Goal: Task Accomplishment & Management: Use online tool/utility

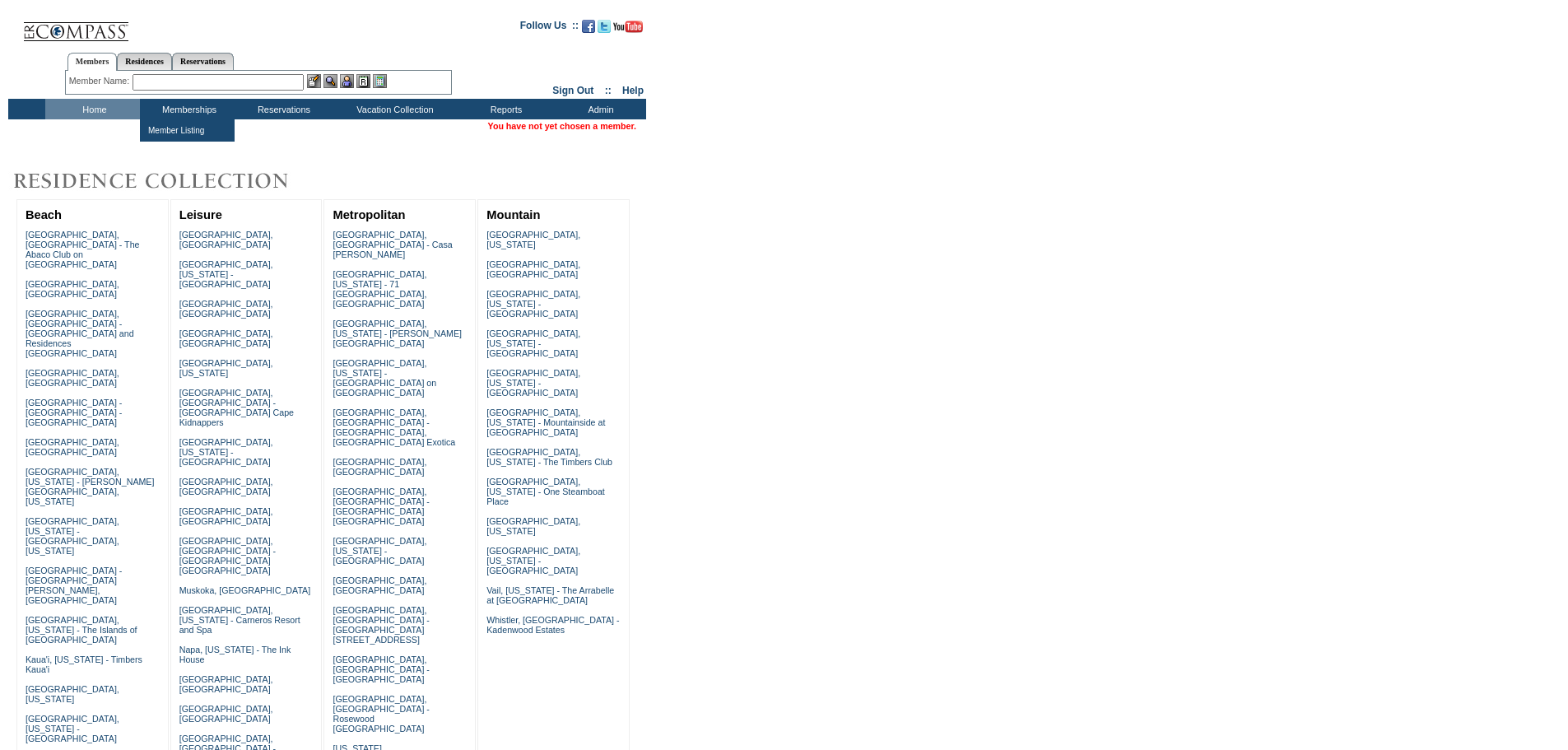
click at [189, 81] on input "text" at bounding box center [218, 82] width 171 height 17
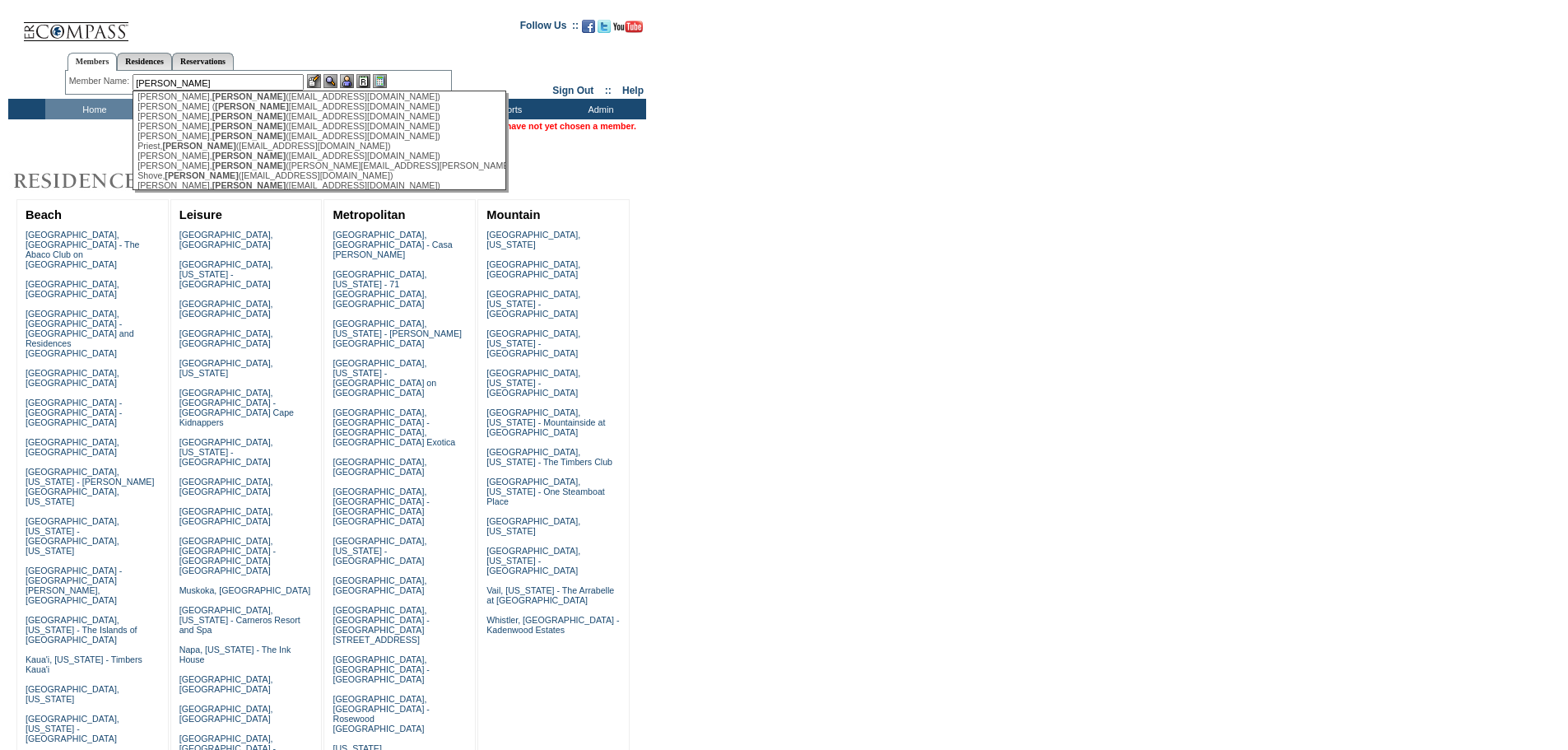
scroll to position [248, 0]
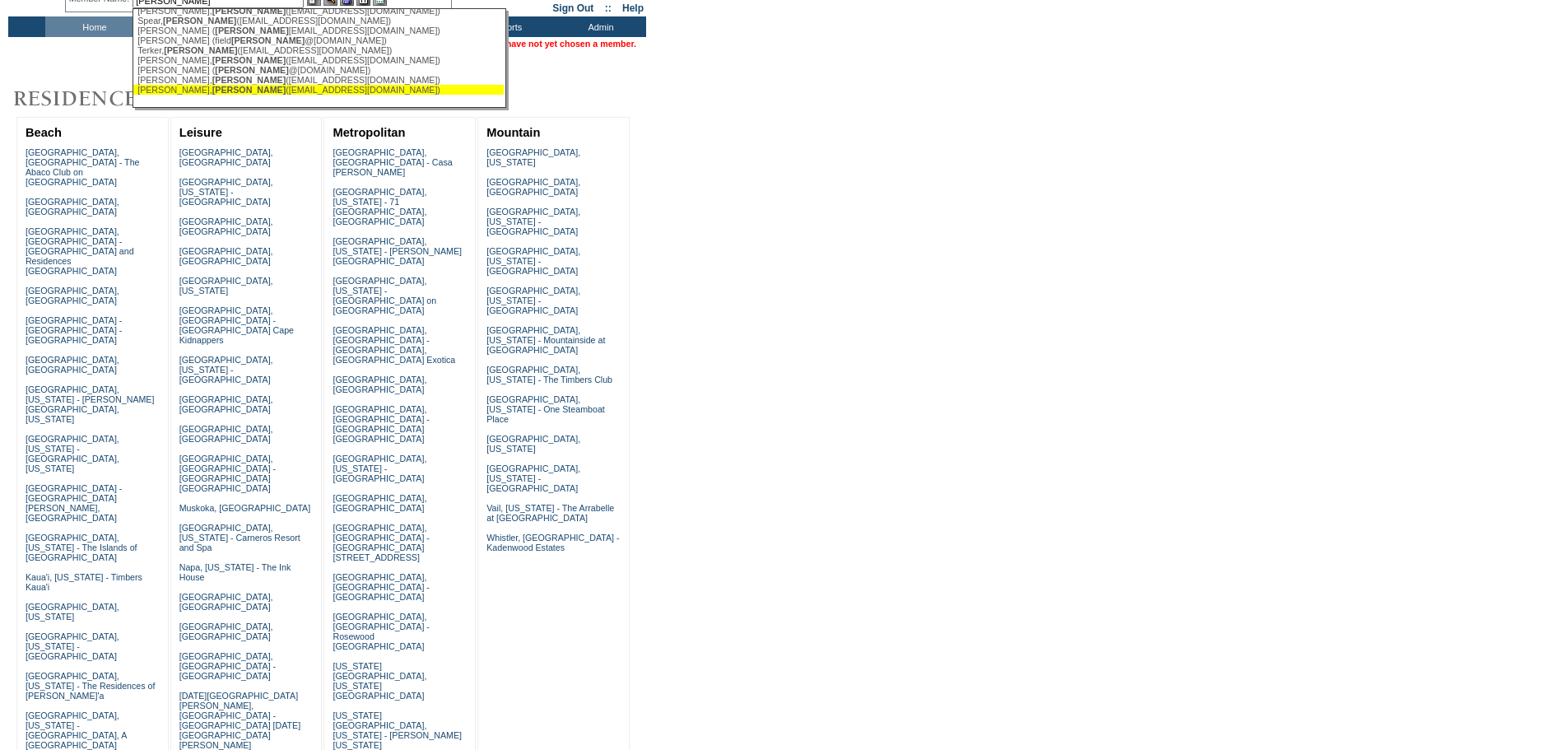
click at [212, 85] on span "Cindy" at bounding box center [248, 90] width 73 height 10
type input "Zollinger, Cindy (czollinger@cornerstone.com)"
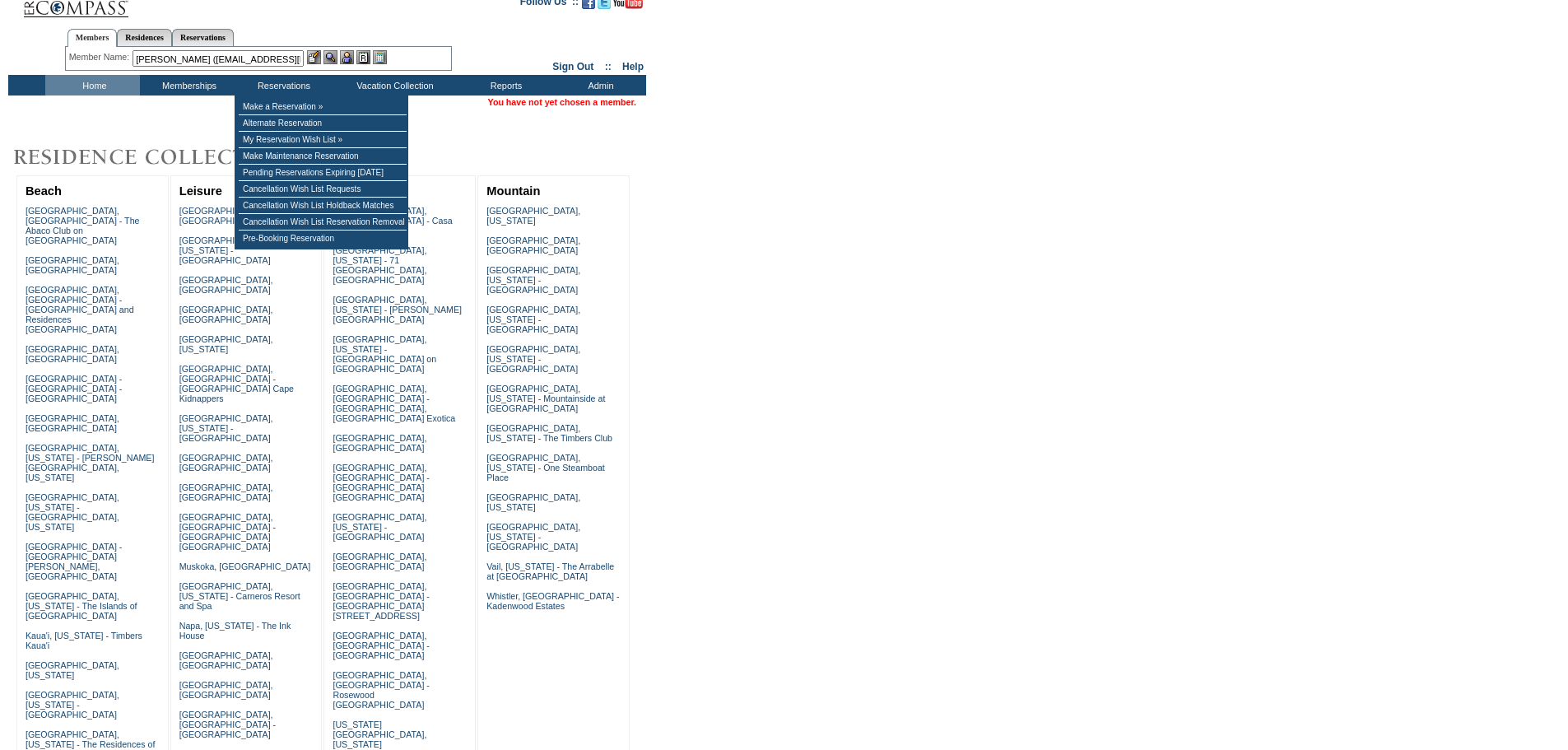
scroll to position [0, 0]
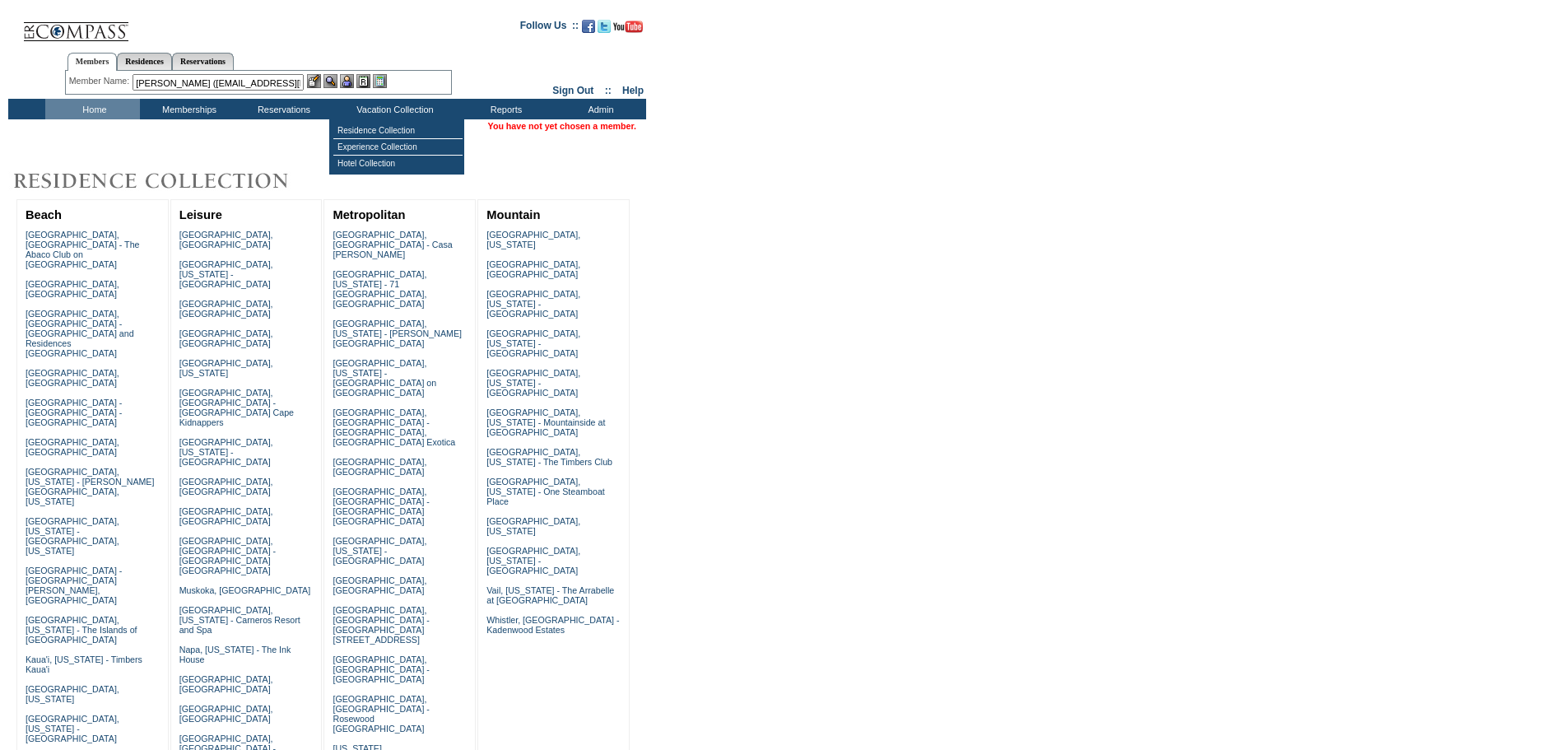
click at [351, 80] on img at bounding box center [346, 81] width 14 height 14
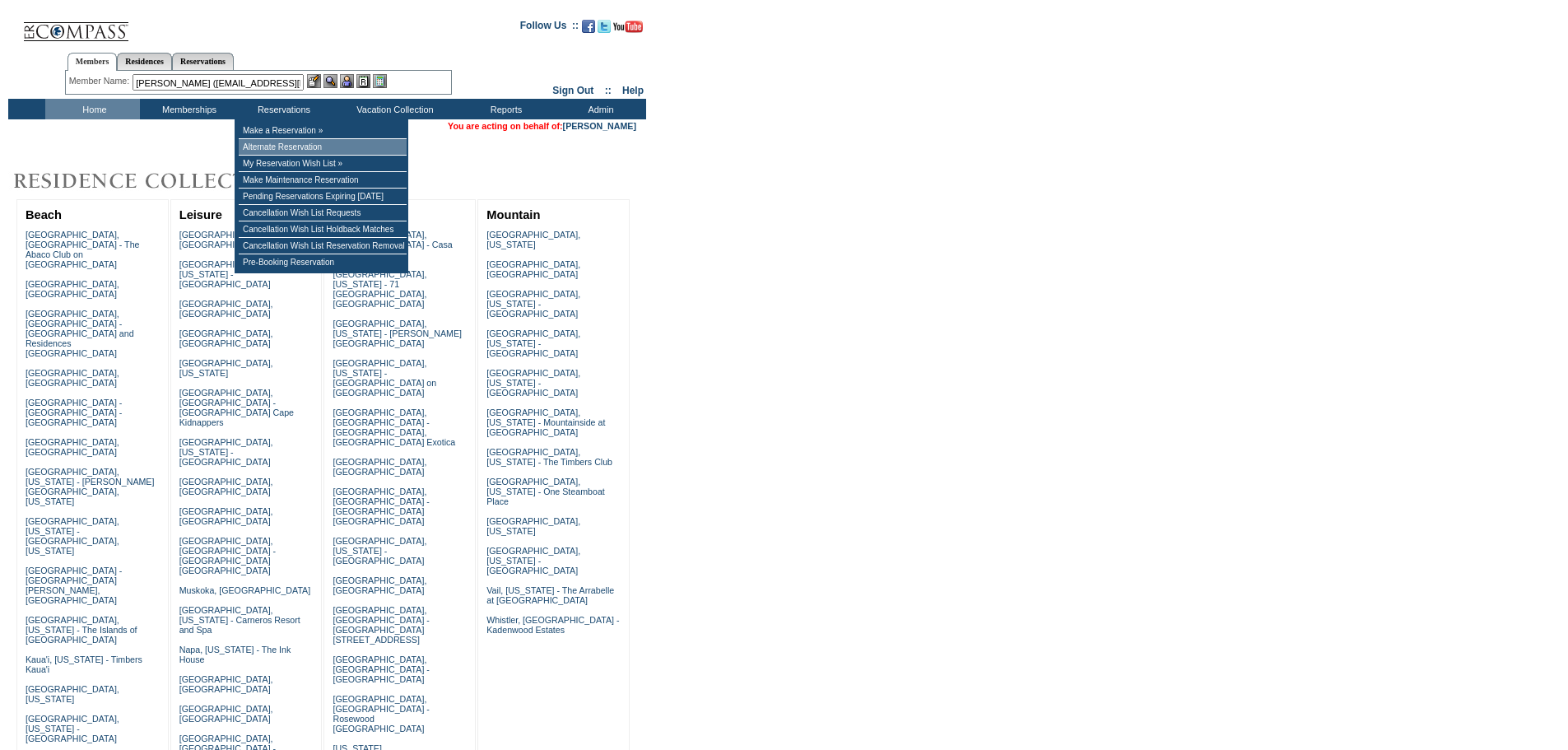
click at [292, 150] on td "Alternate Reservation" at bounding box center [322, 147] width 168 height 17
